Goal: Information Seeking & Learning: Learn about a topic

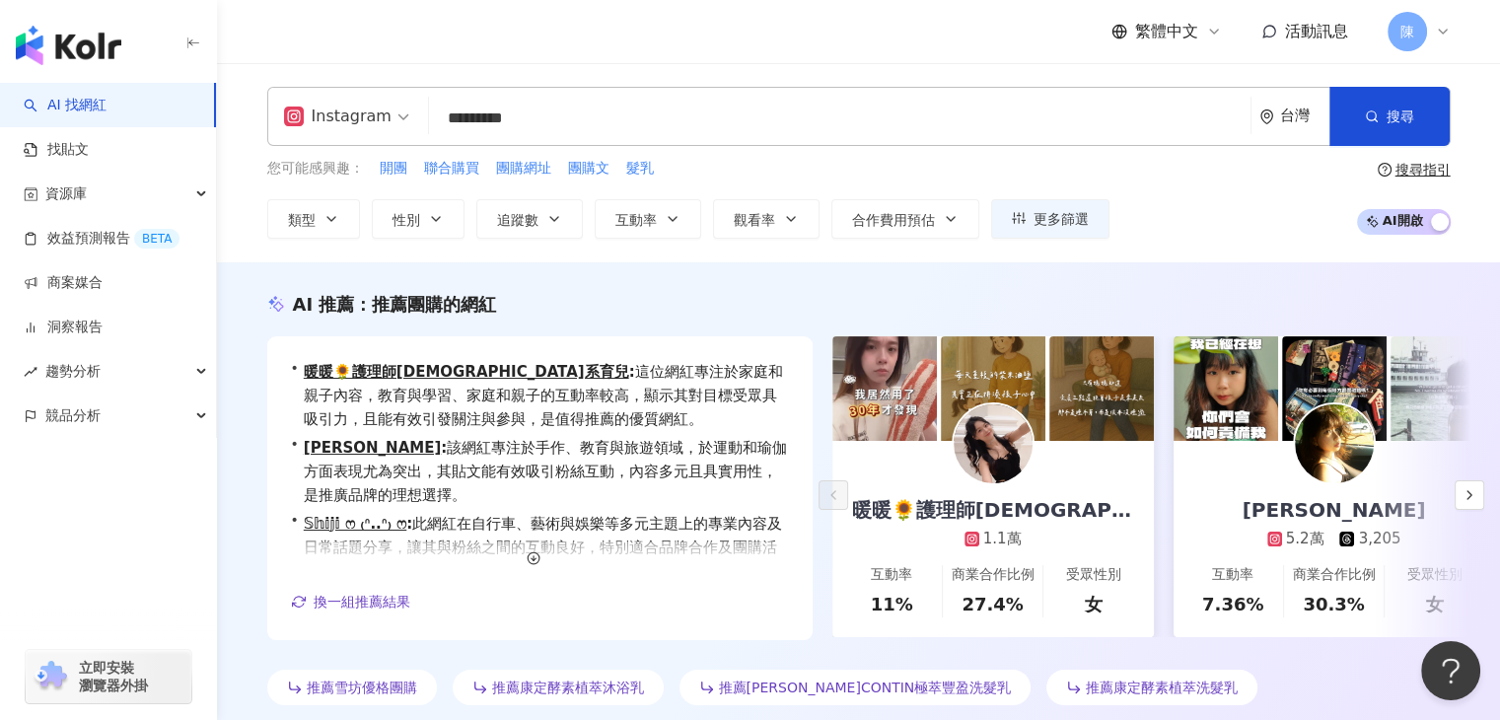
click at [394, 111] on span "Instagram" at bounding box center [346, 117] width 125 height 32
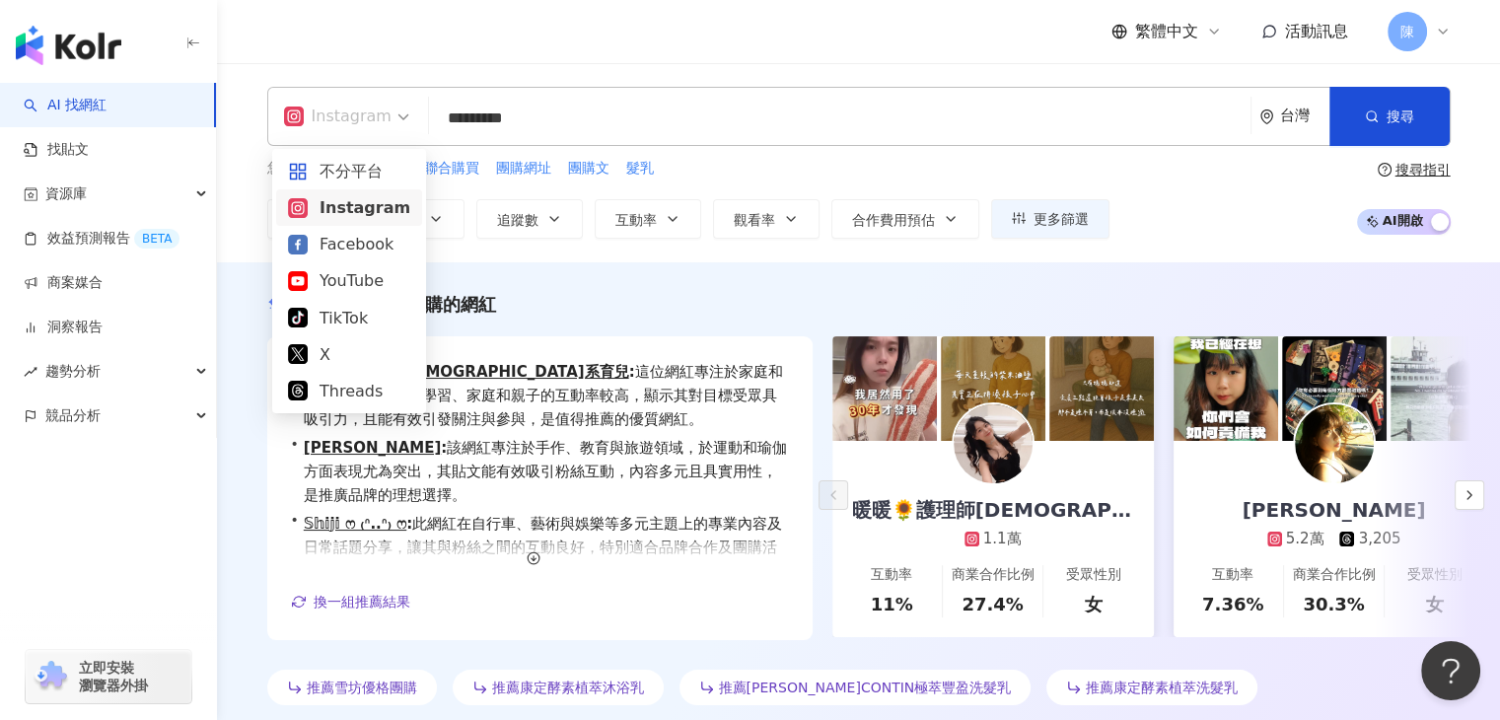
click at [842, 123] on input "*********" at bounding box center [840, 118] width 806 height 37
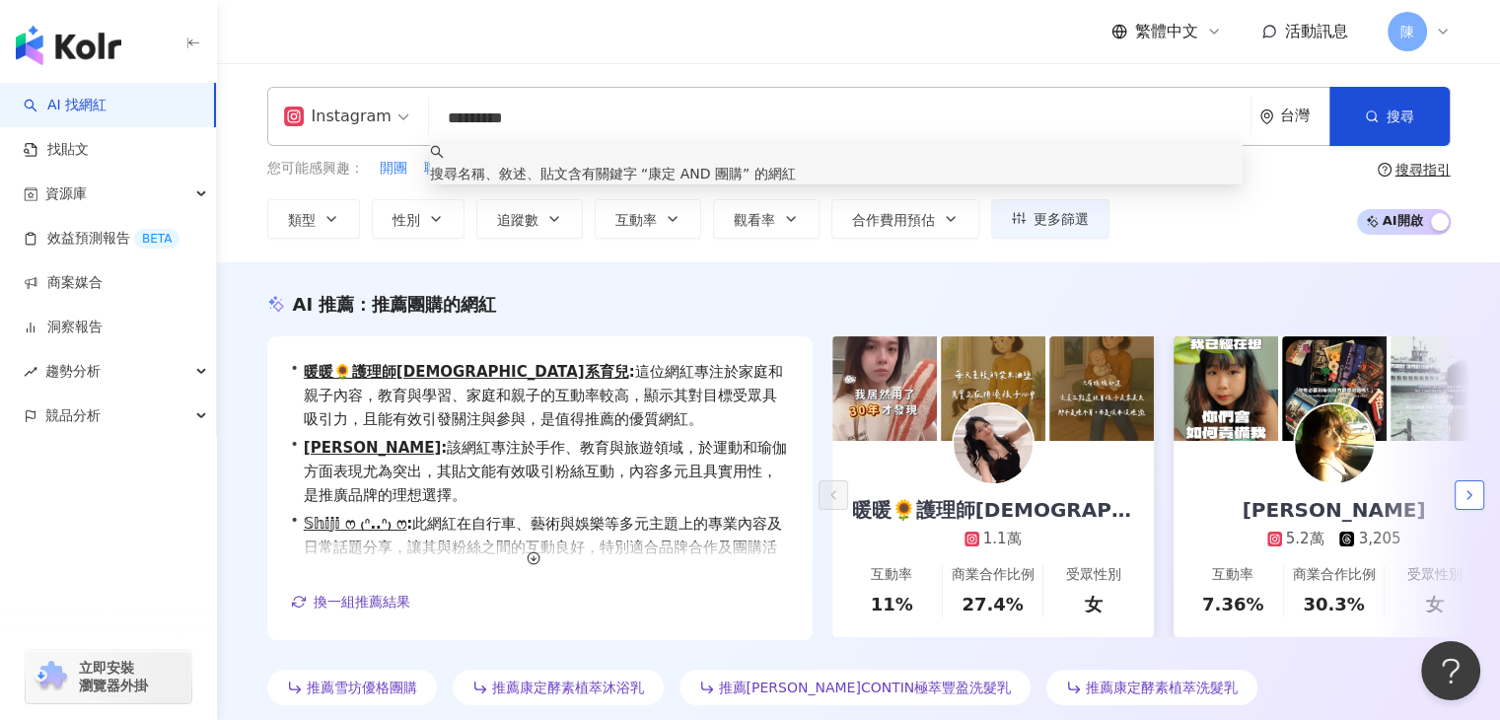
click at [1471, 494] on icon "button" at bounding box center [1469, 495] width 16 height 16
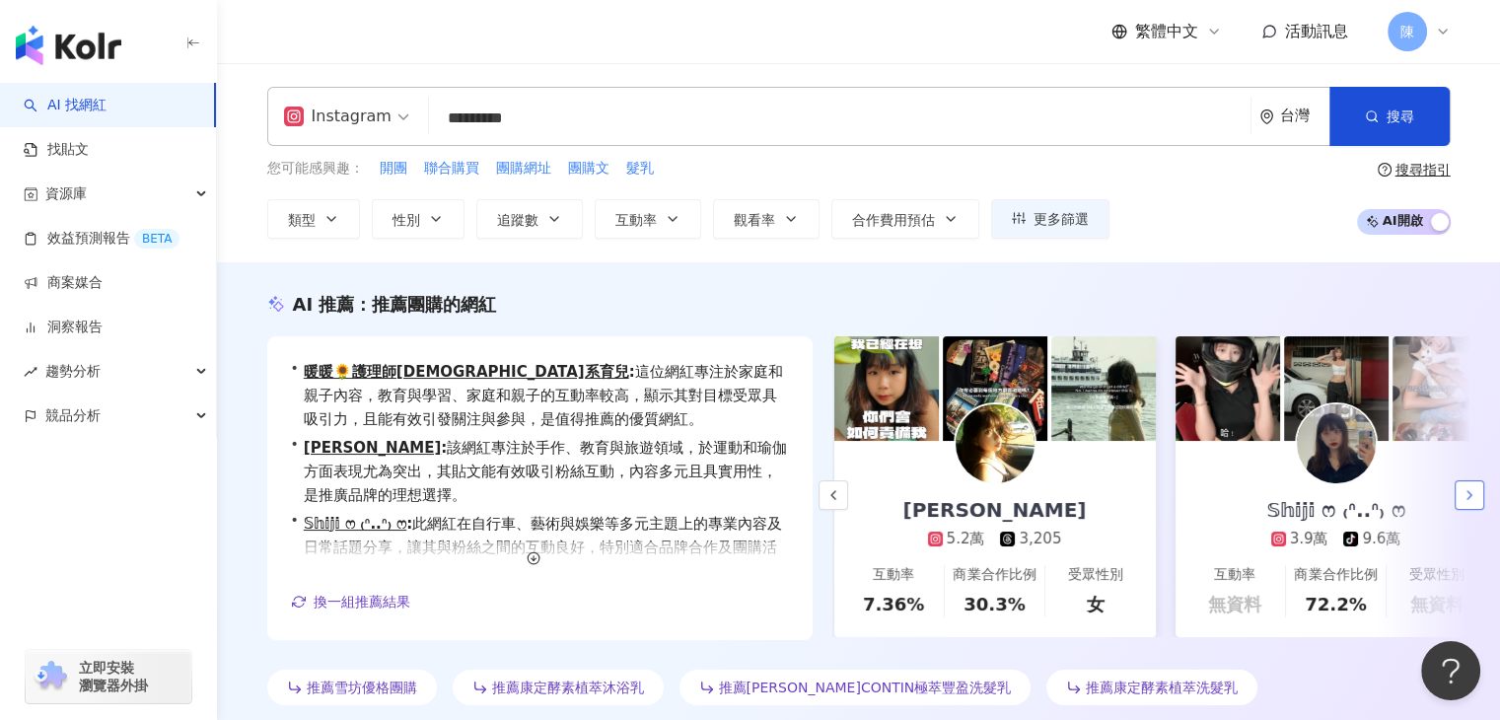
scroll to position [0, 341]
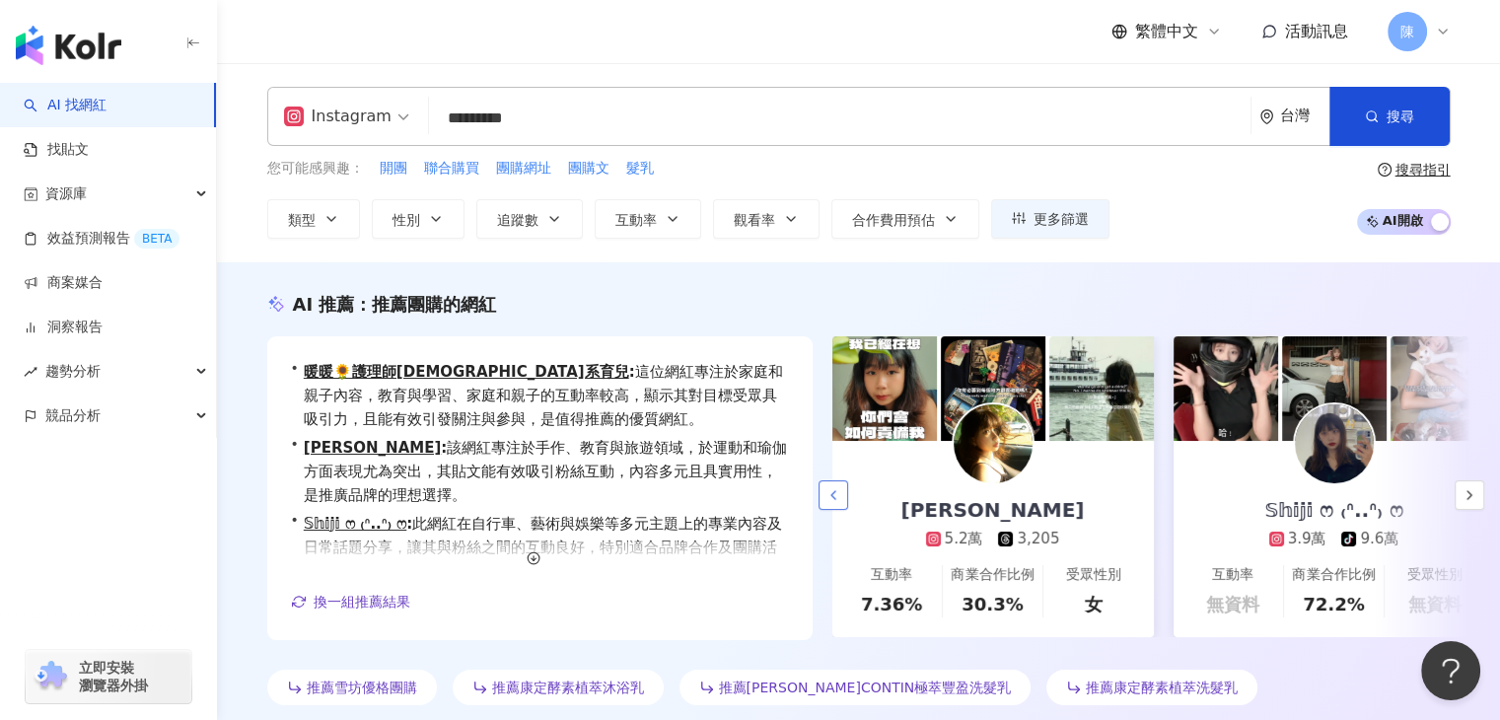
click at [832, 498] on icon "button" at bounding box center [833, 495] width 16 height 16
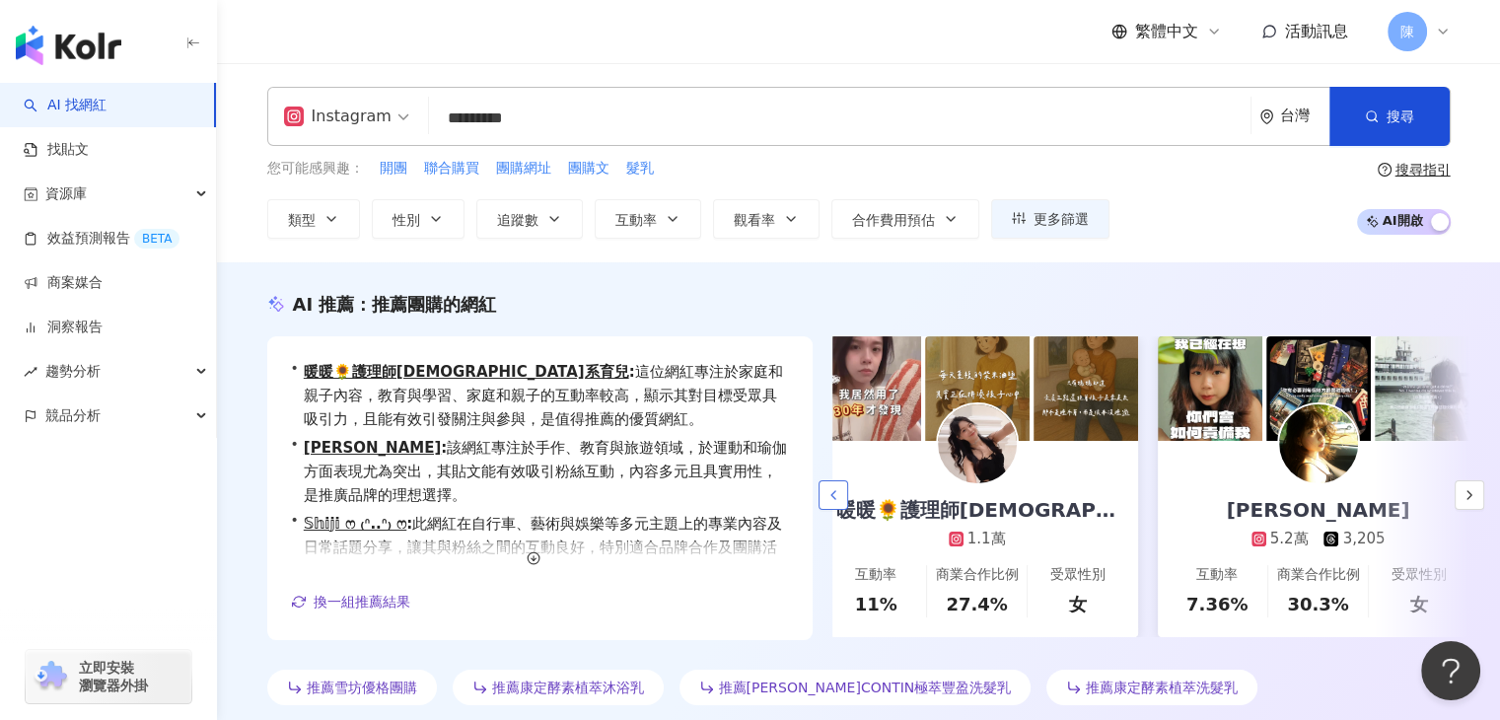
scroll to position [0, 0]
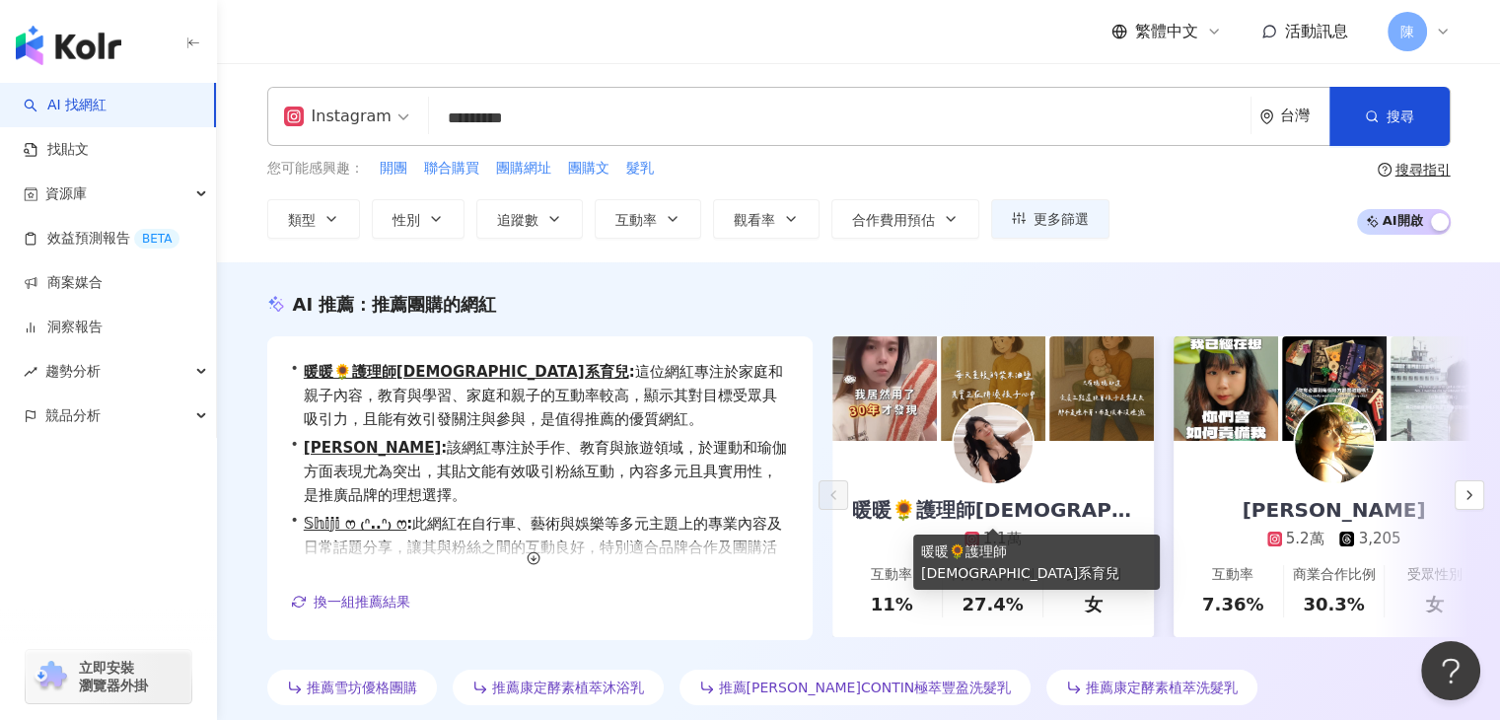
click at [1025, 506] on div "暖暖🌻護理師[DEMOGRAPHIC_DATA]系育兒" at bounding box center [992, 510] width 321 height 28
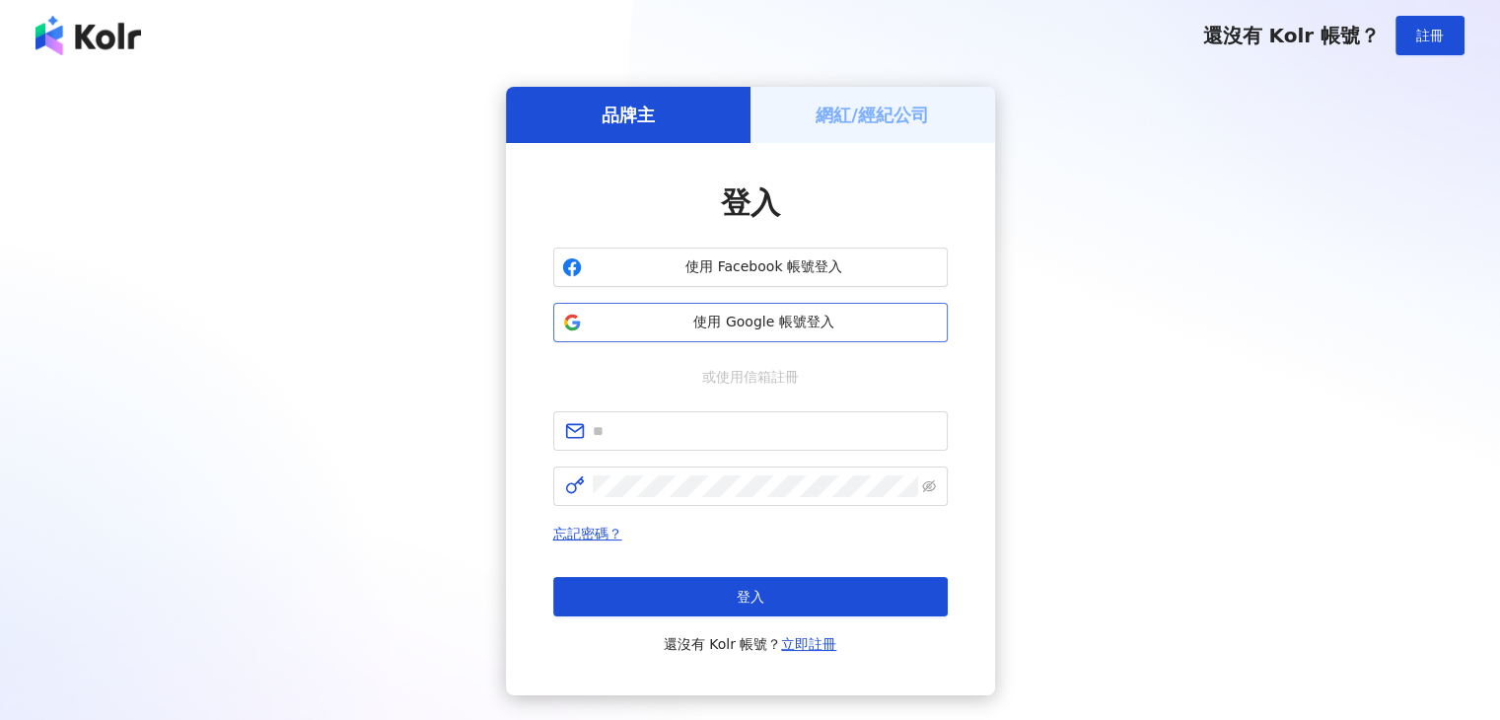
click at [717, 315] on span "使用 Google 帳號登入" at bounding box center [764, 323] width 349 height 20
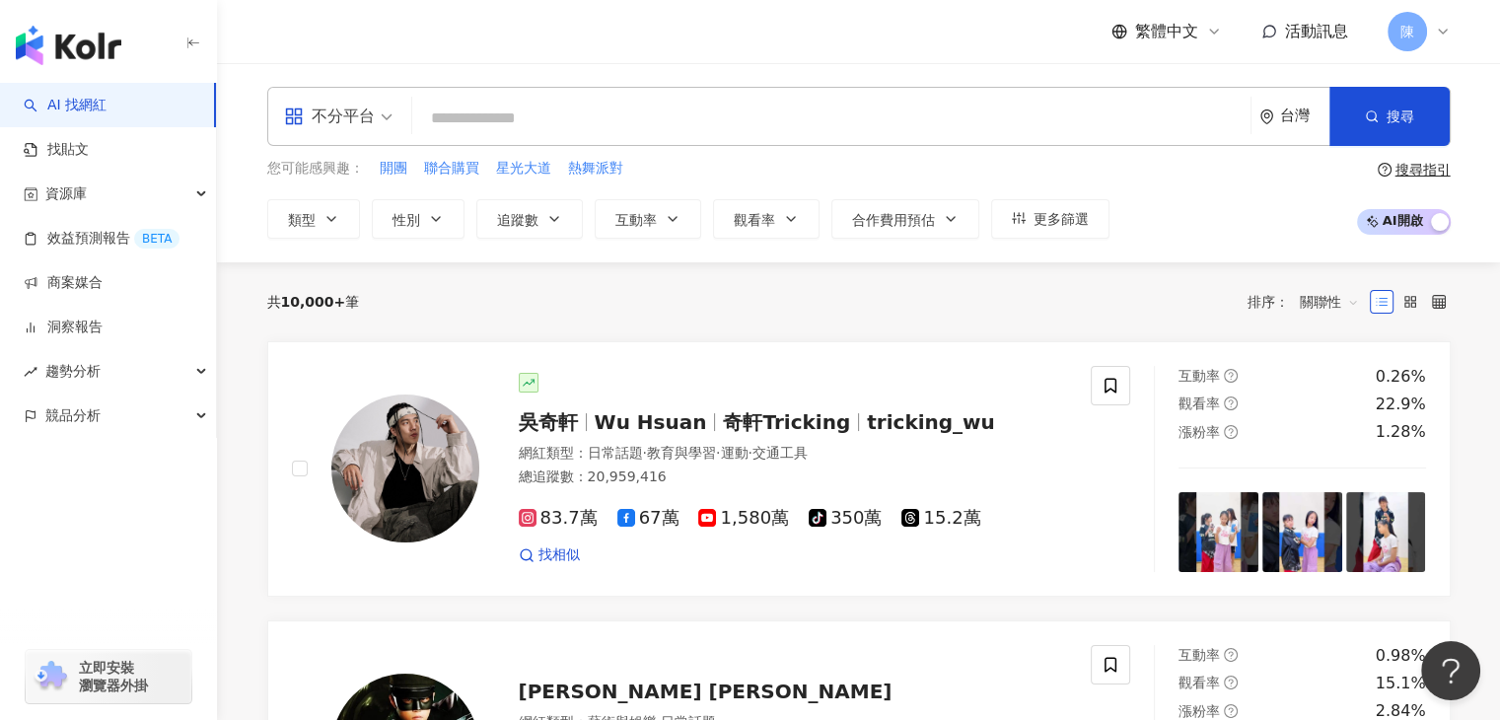
click at [459, 109] on input "search" at bounding box center [831, 118] width 822 height 37
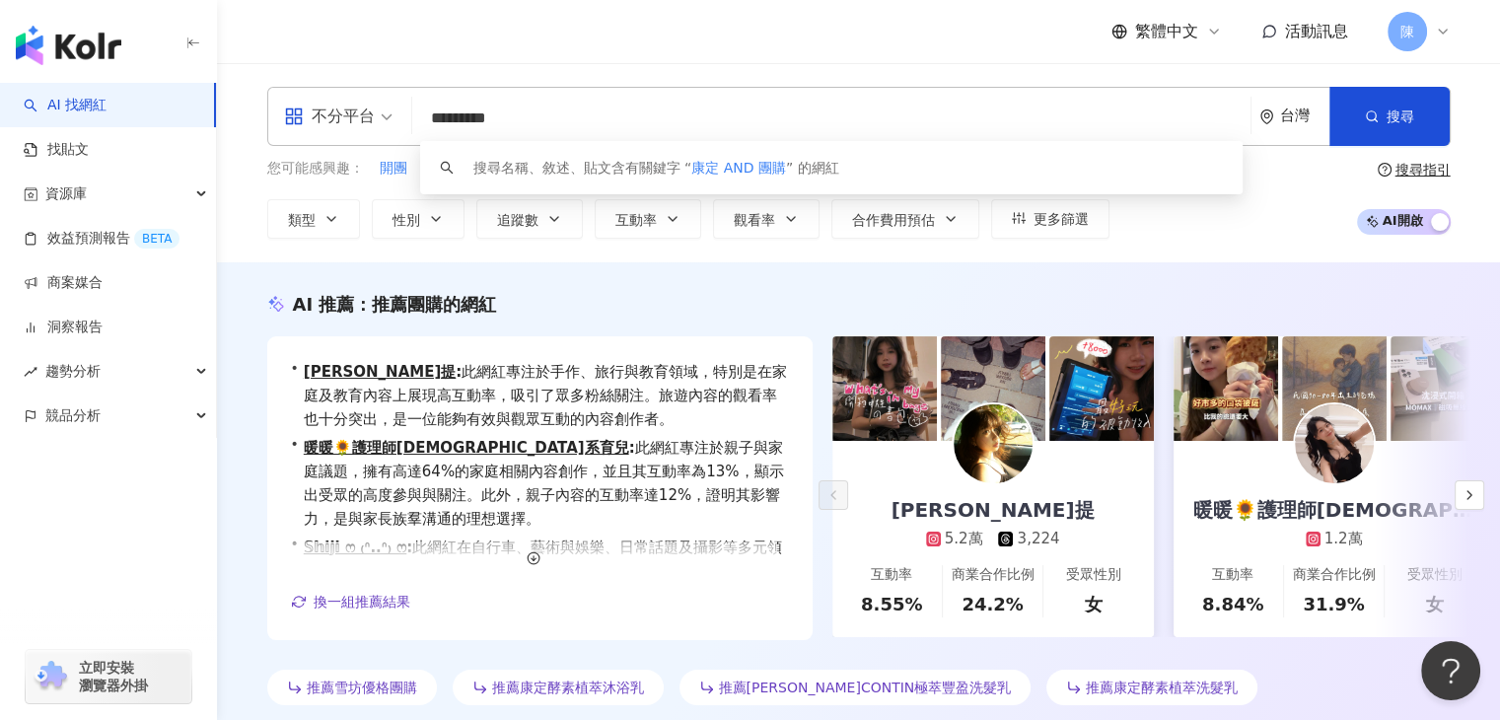
type input "*********"
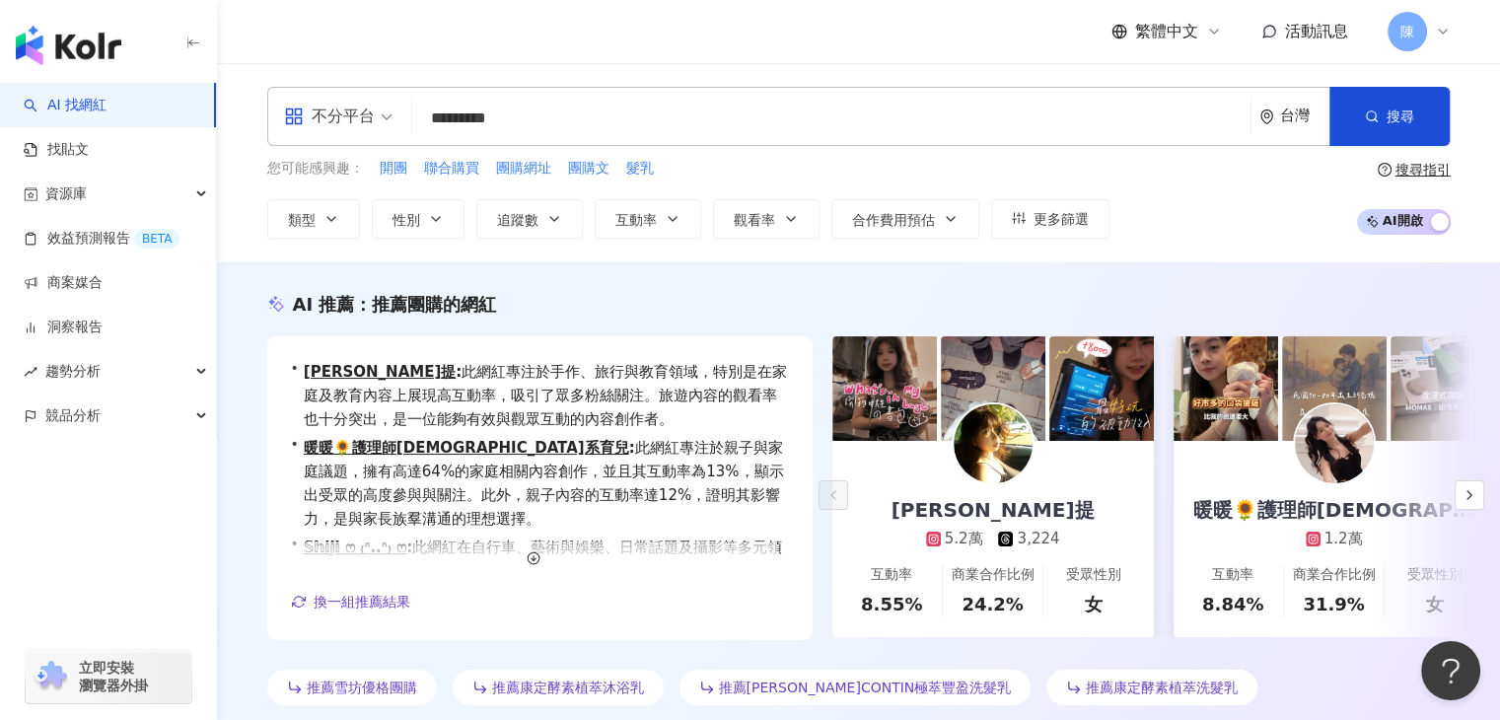
click at [991, 457] on img at bounding box center [993, 443] width 79 height 79
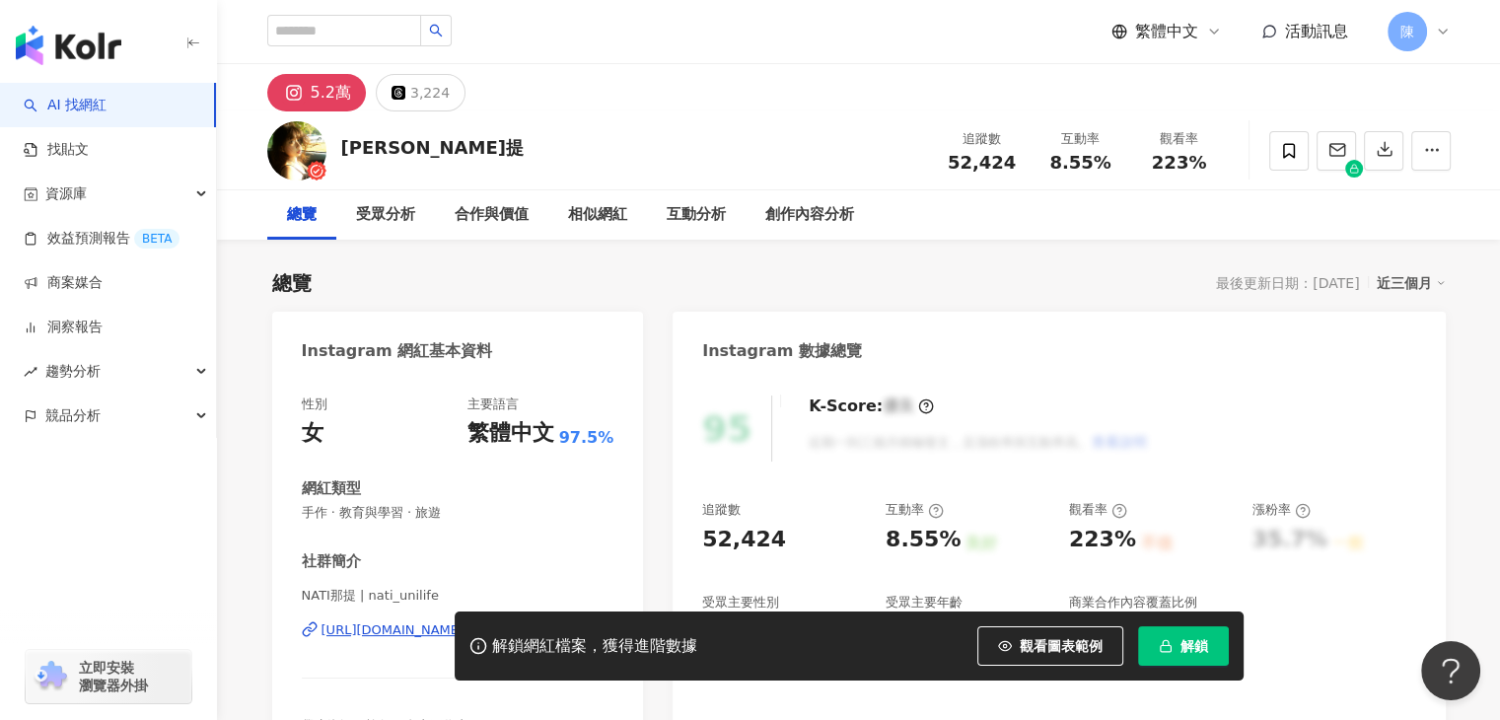
click at [1180, 644] on span "解鎖" at bounding box center [1194, 646] width 28 height 16
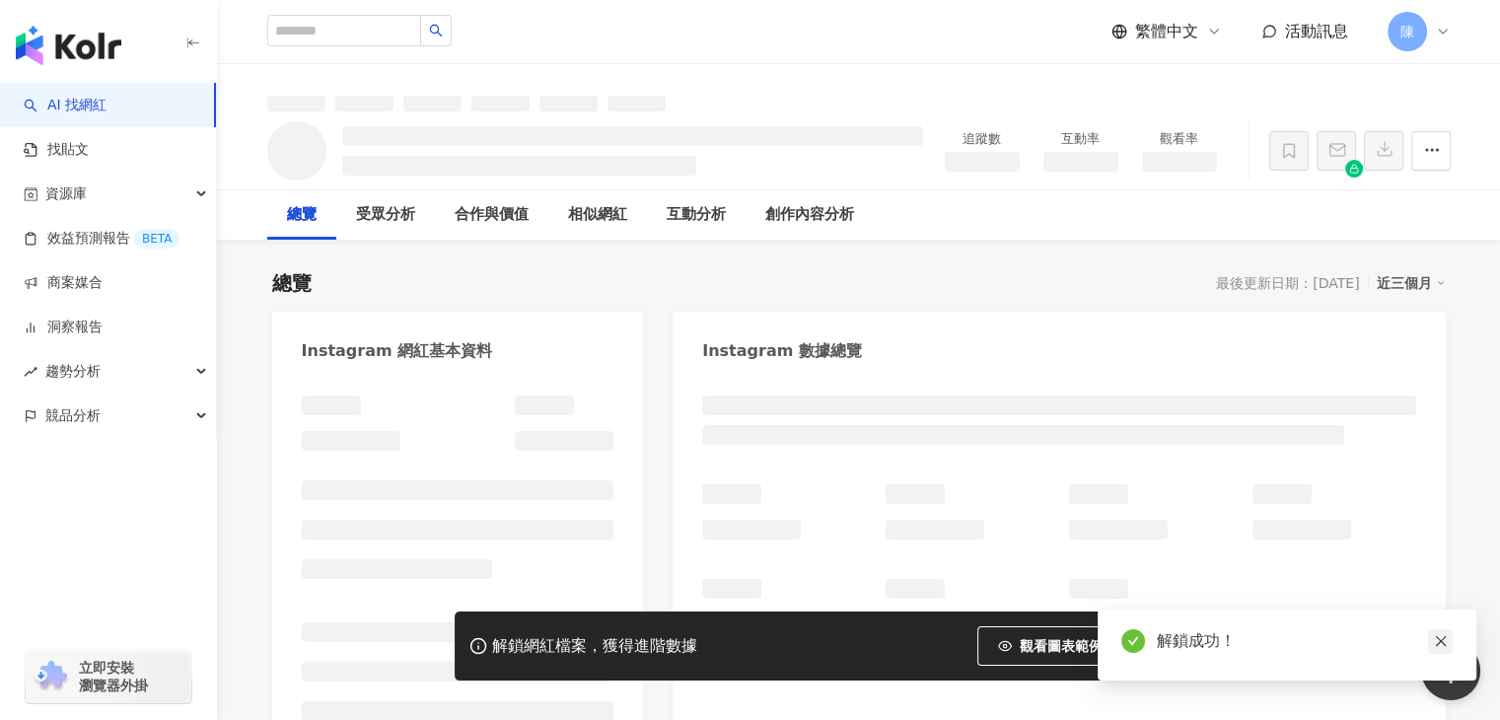
click at [1438, 641] on icon "close" at bounding box center [1441, 641] width 14 height 14
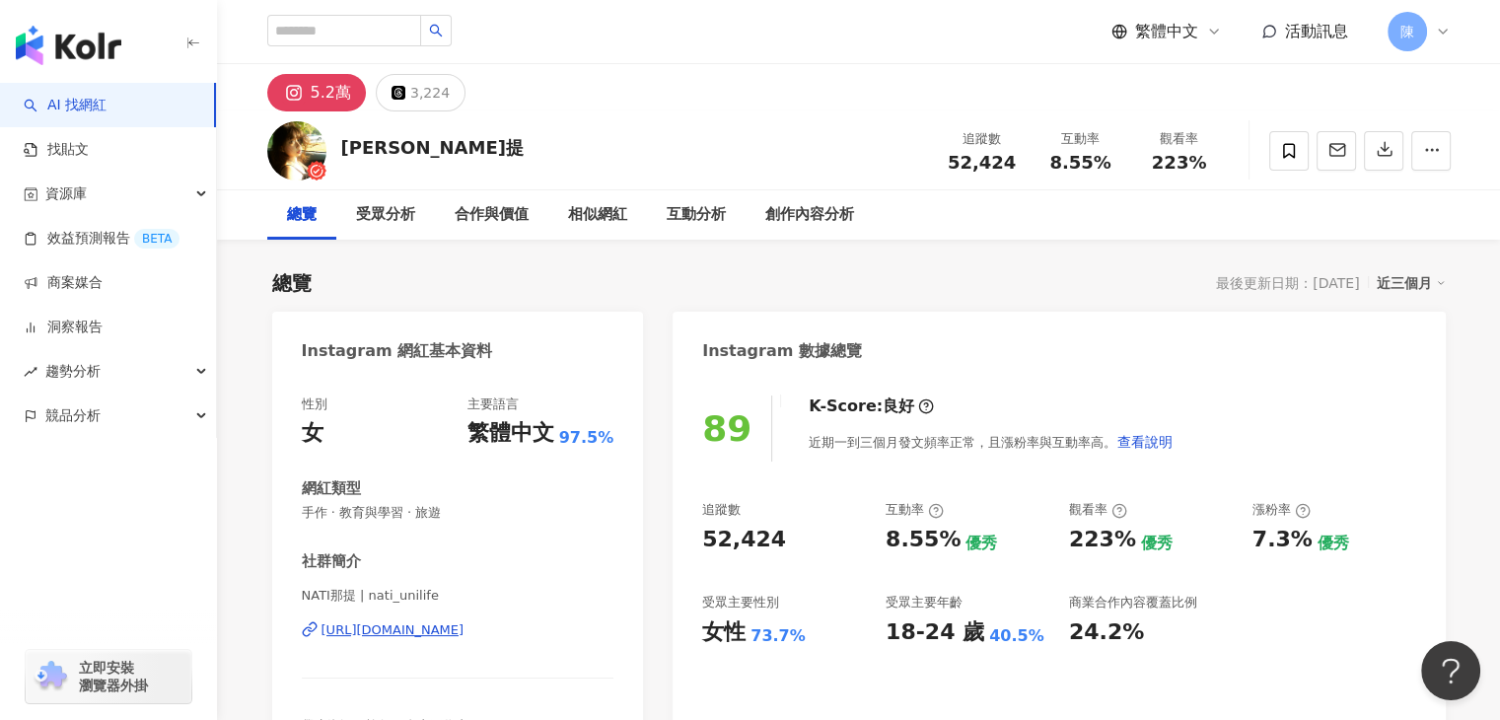
click at [451, 632] on div "https://www.instagram.com/nati_unilife/" at bounding box center [392, 630] width 143 height 18
